Goal: Task Accomplishment & Management: Manage account settings

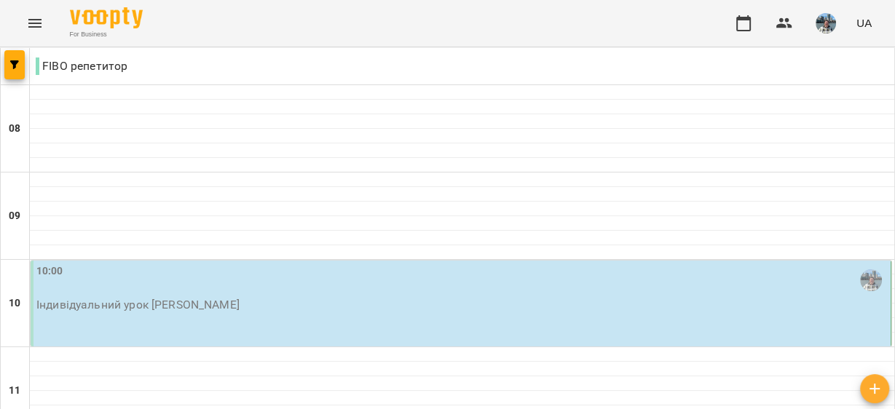
scroll to position [267, 0]
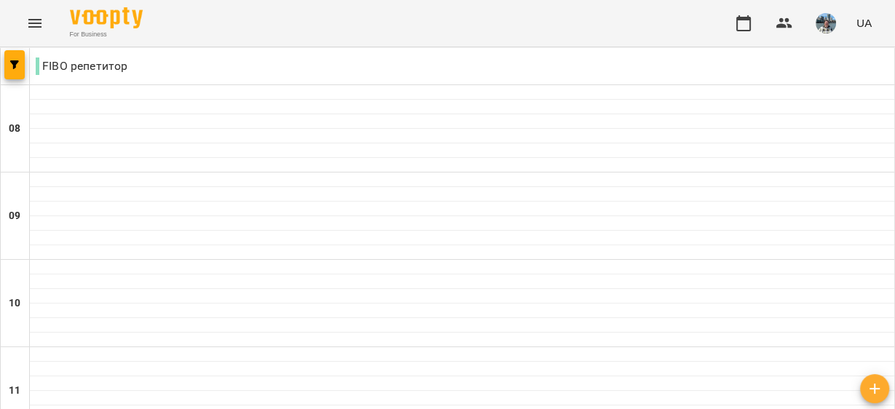
scroll to position [900, 0]
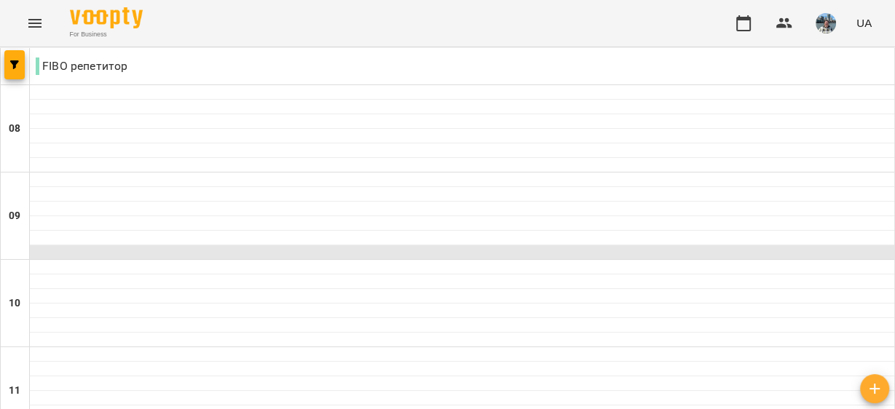
scroll to position [865, 0]
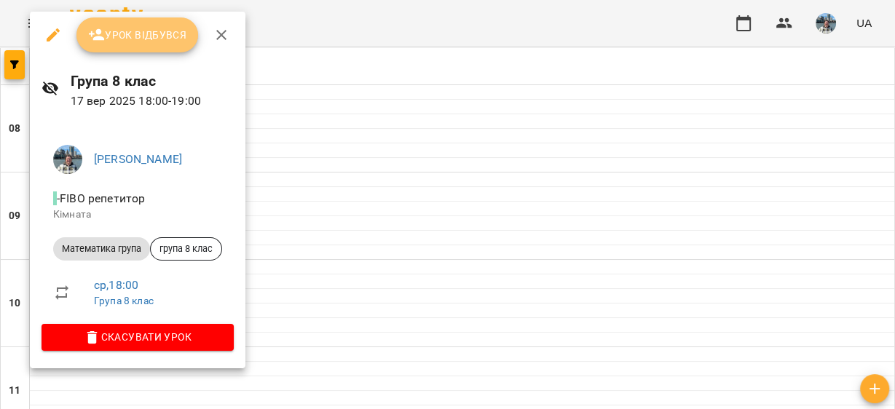
click at [154, 38] on span "Урок відбувся" at bounding box center [137, 34] width 99 height 17
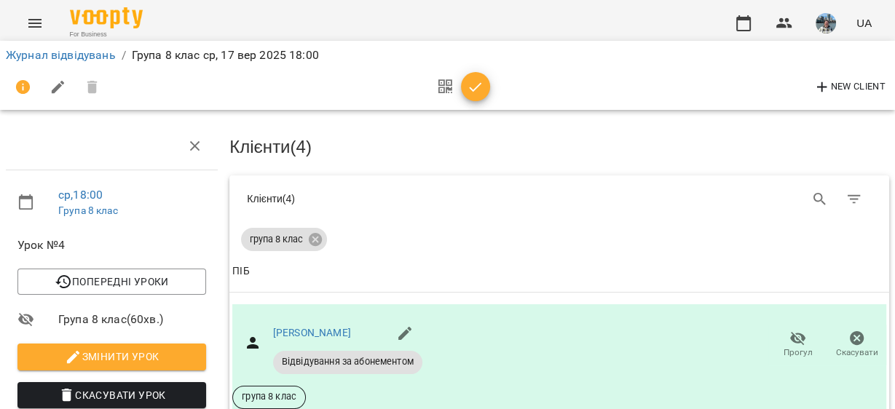
scroll to position [458, 0]
click at [478, 84] on icon "button" at bounding box center [475, 86] width 12 height 9
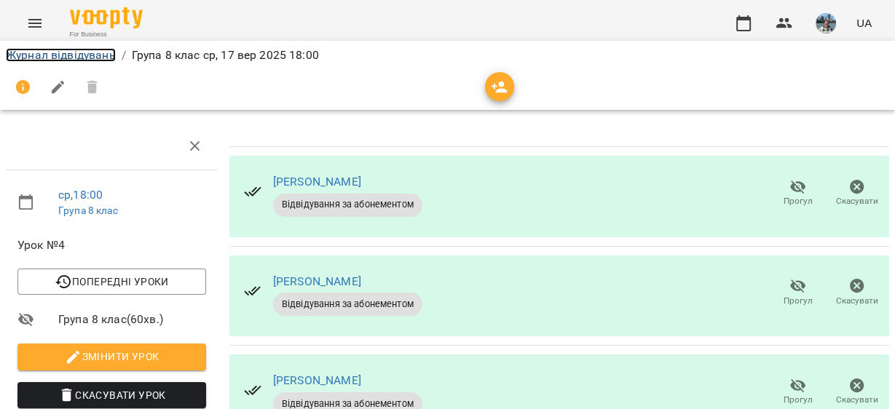
click at [75, 55] on link "Журнал відвідувань" at bounding box center [61, 55] width 110 height 14
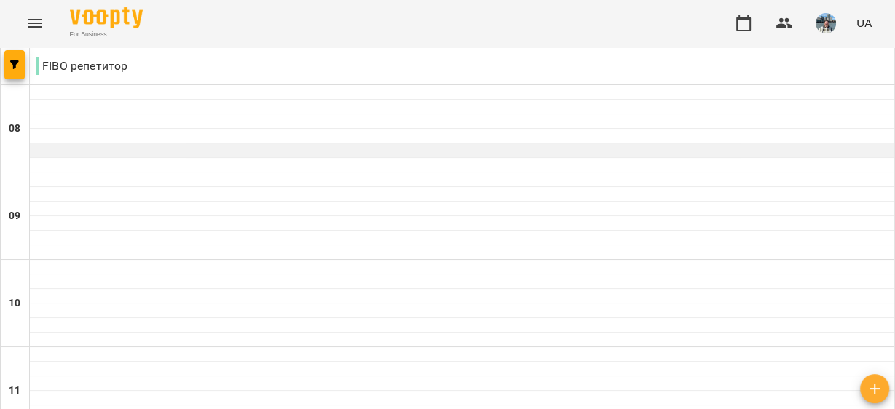
scroll to position [929, 0]
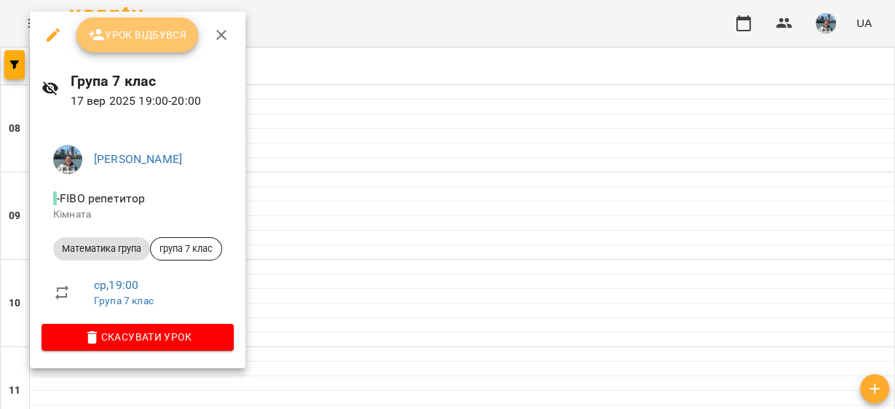
click at [143, 36] on span "Урок відбувся" at bounding box center [137, 34] width 99 height 17
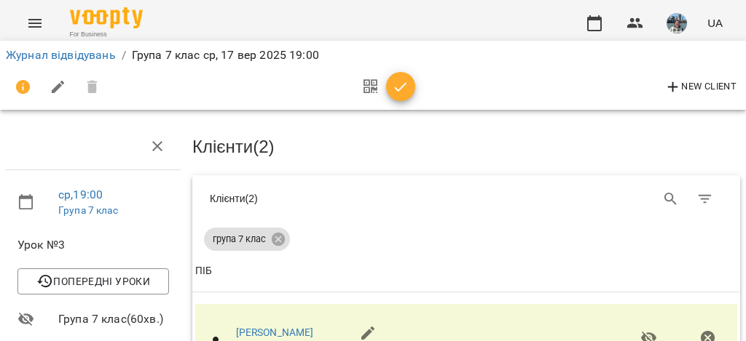
scroll to position [213, 0]
click at [402, 87] on icon "button" at bounding box center [401, 86] width 12 height 9
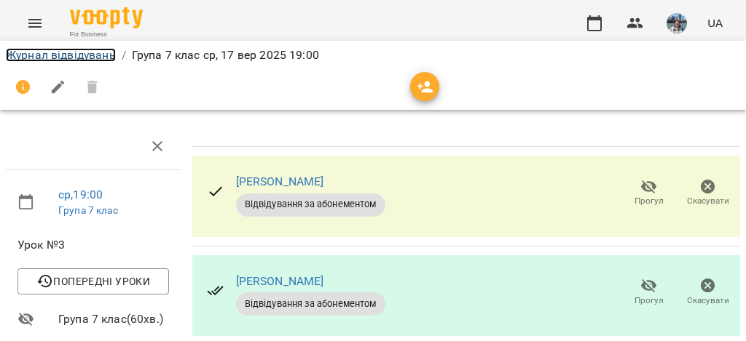
click at [85, 54] on link "Журнал відвідувань" at bounding box center [61, 55] width 110 height 14
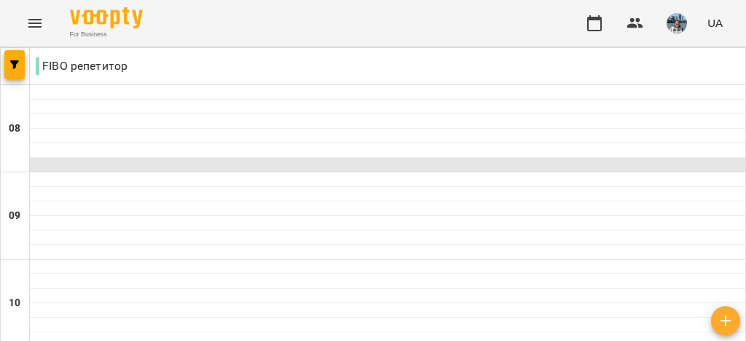
scroll to position [894, 0]
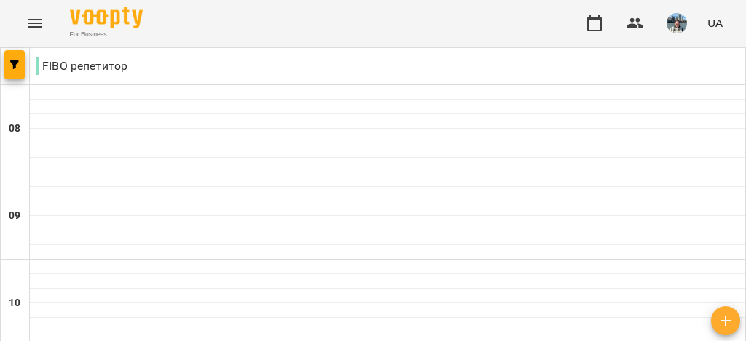
drag, startPoint x: 282, startPoint y: 206, endPoint x: 66, endPoint y: 274, distance: 226.6
